Goal: Information Seeking & Learning: Learn about a topic

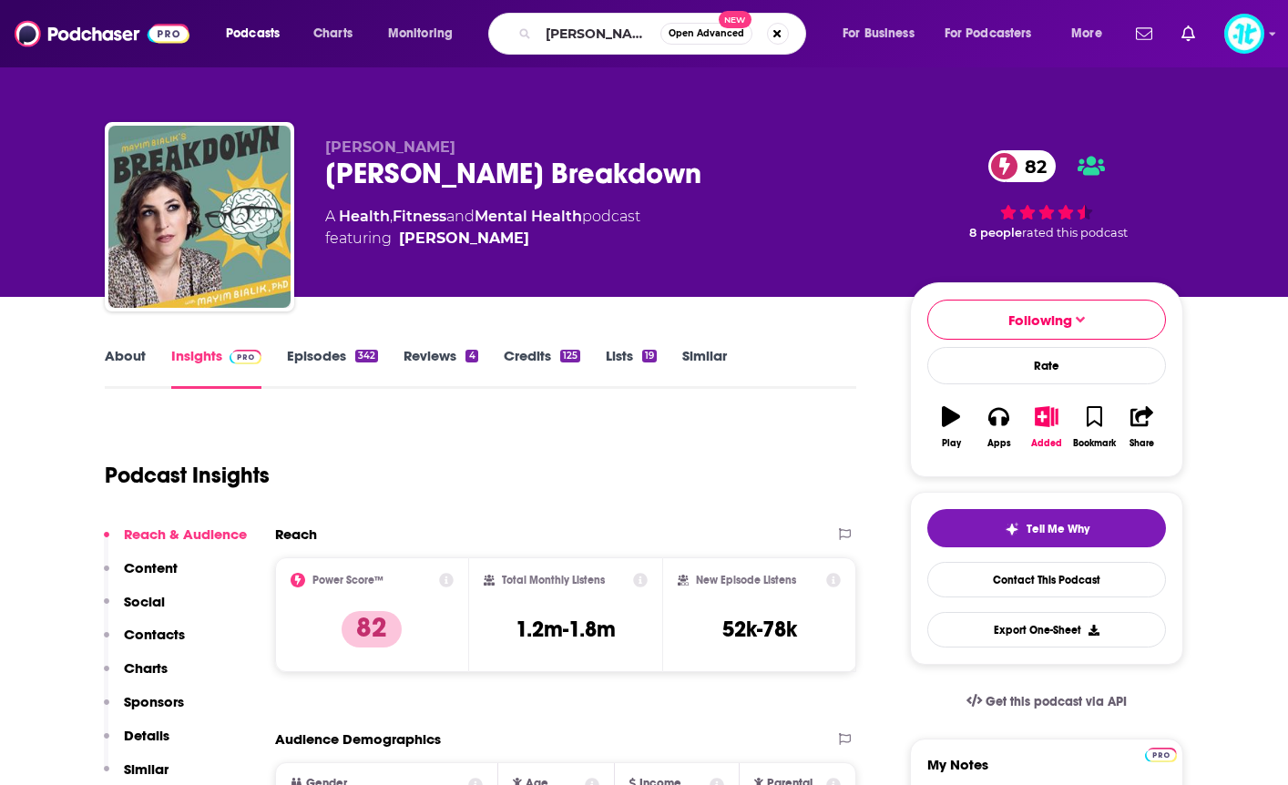
type input "[PERSON_NAME]"
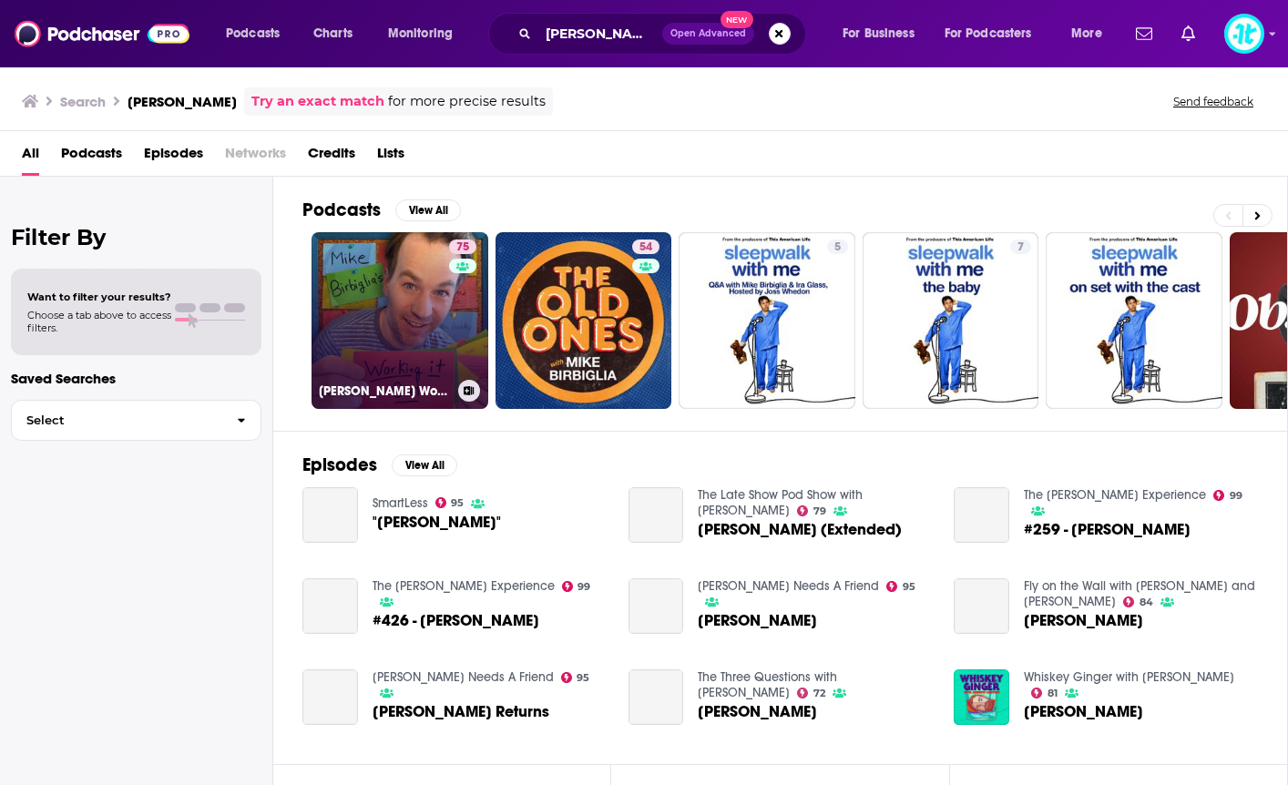
click at [369, 355] on link "75 [PERSON_NAME] Working It Out" at bounding box center [400, 320] width 177 height 177
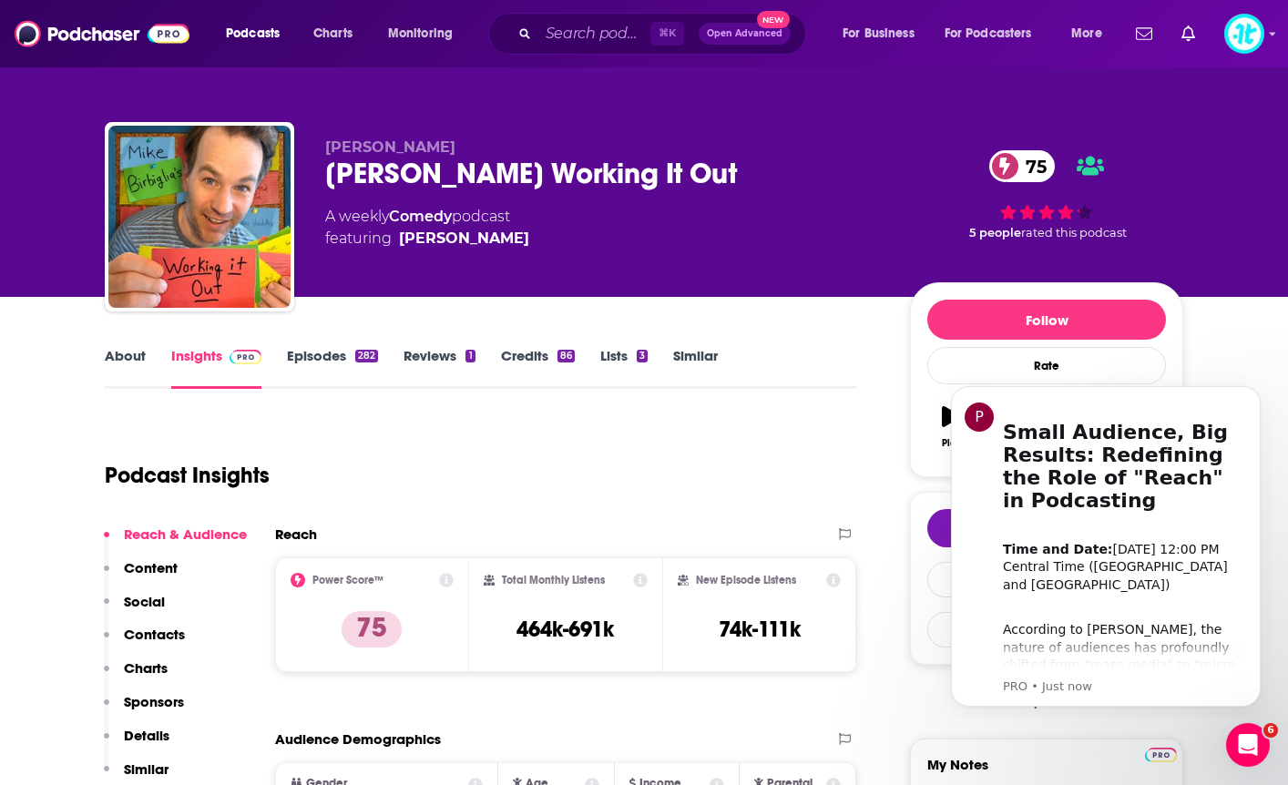
click at [308, 353] on link "Episodes 282" at bounding box center [332, 368] width 91 height 42
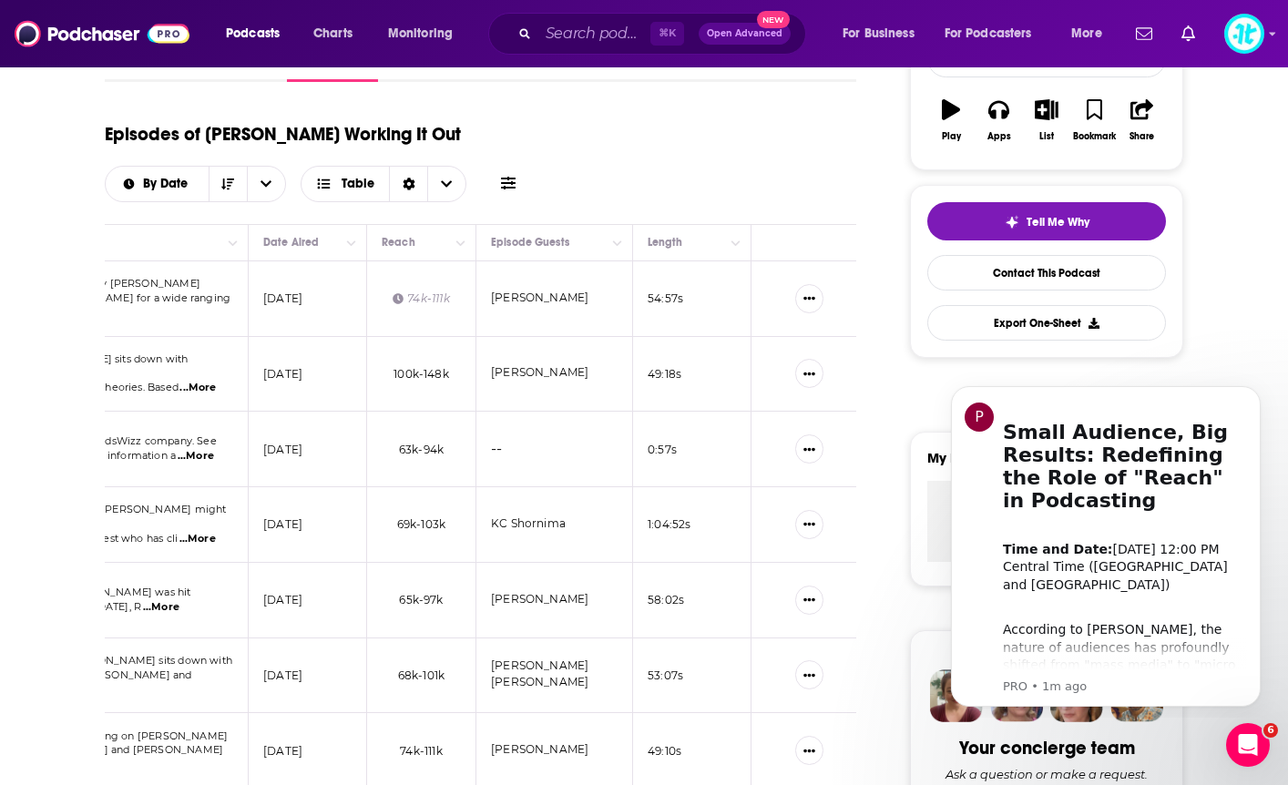
scroll to position [381, 0]
